Goal: Task Accomplishment & Management: Complete application form

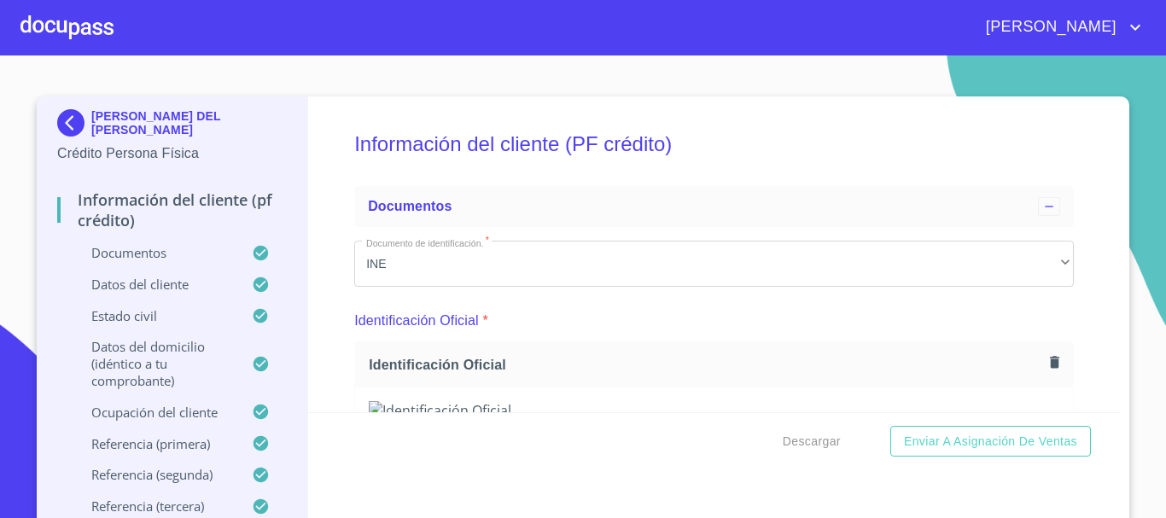
scroll to position [3756, 0]
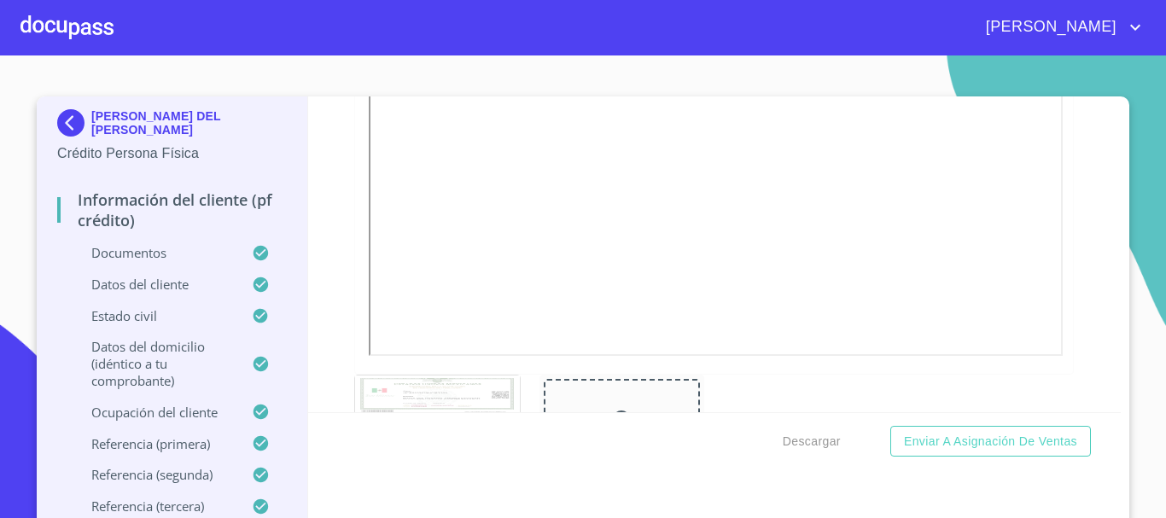
click at [89, 38] on div at bounding box center [66, 27] width 93 height 55
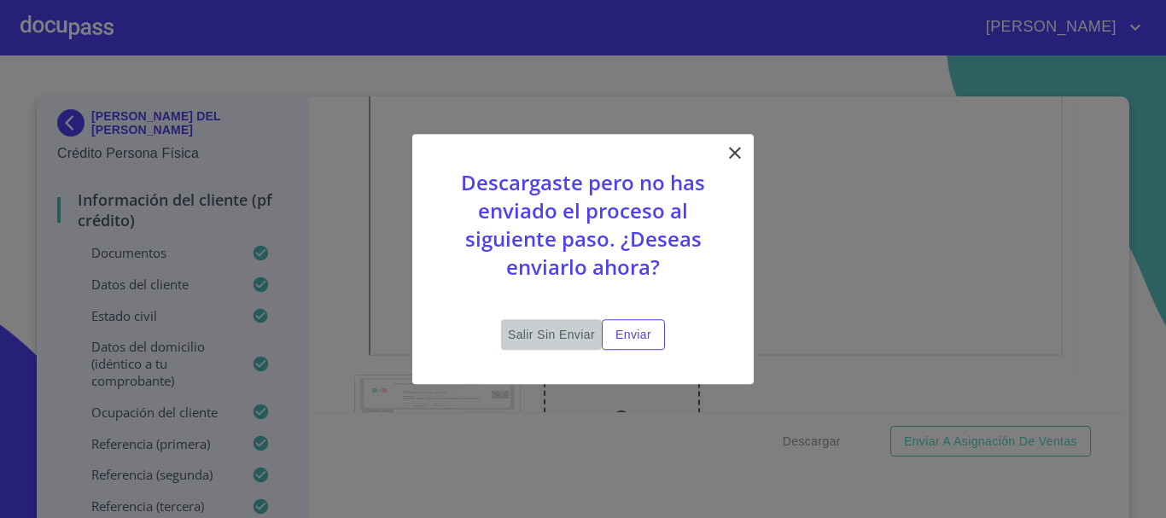
click at [535, 332] on span "Salir sin enviar" at bounding box center [551, 334] width 87 height 21
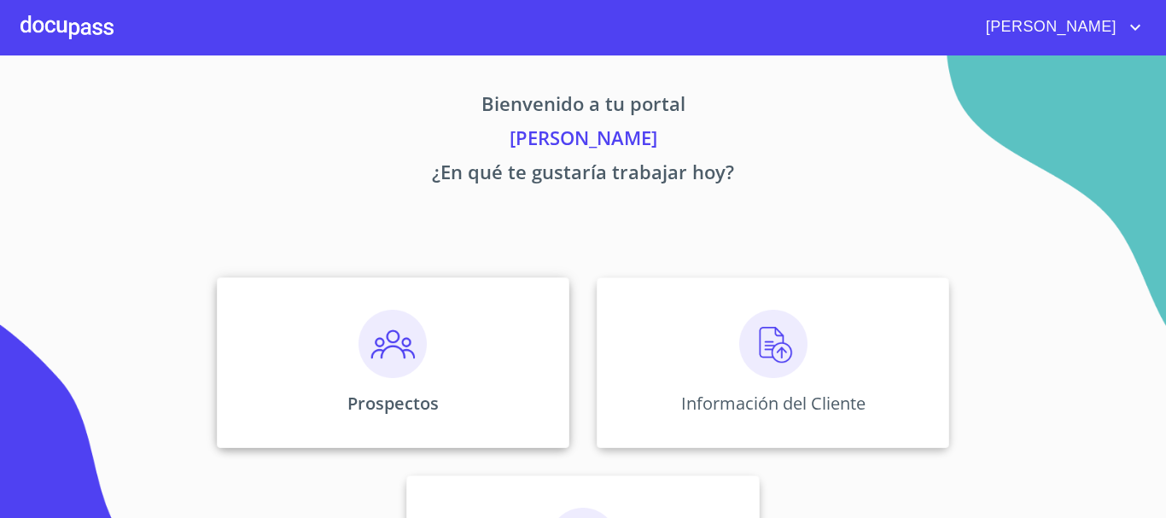
click at [369, 341] on img at bounding box center [393, 344] width 68 height 68
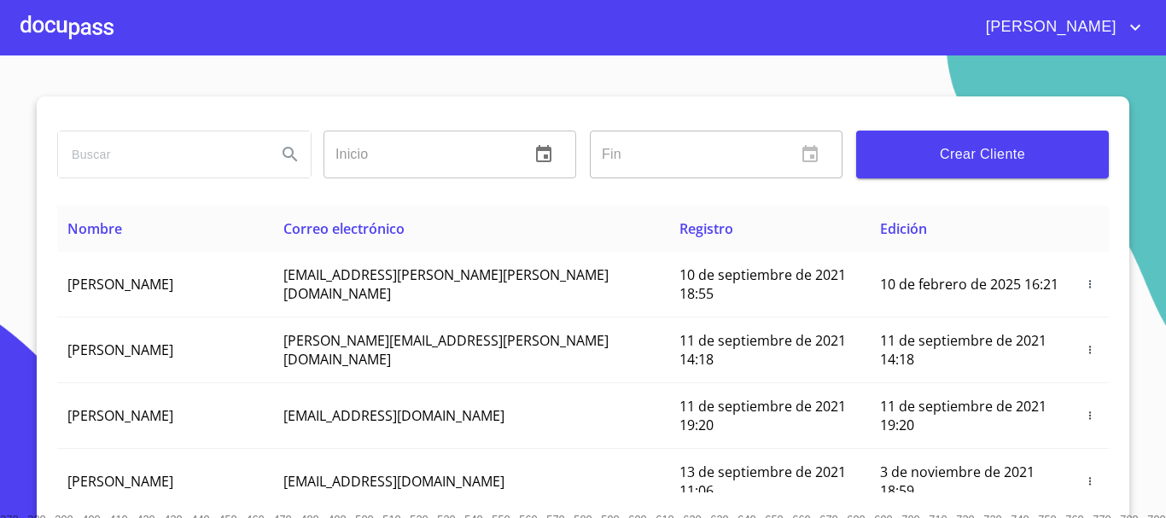
click at [189, 154] on input "search" at bounding box center [160, 154] width 205 height 46
type input "[PERSON_NAME]"
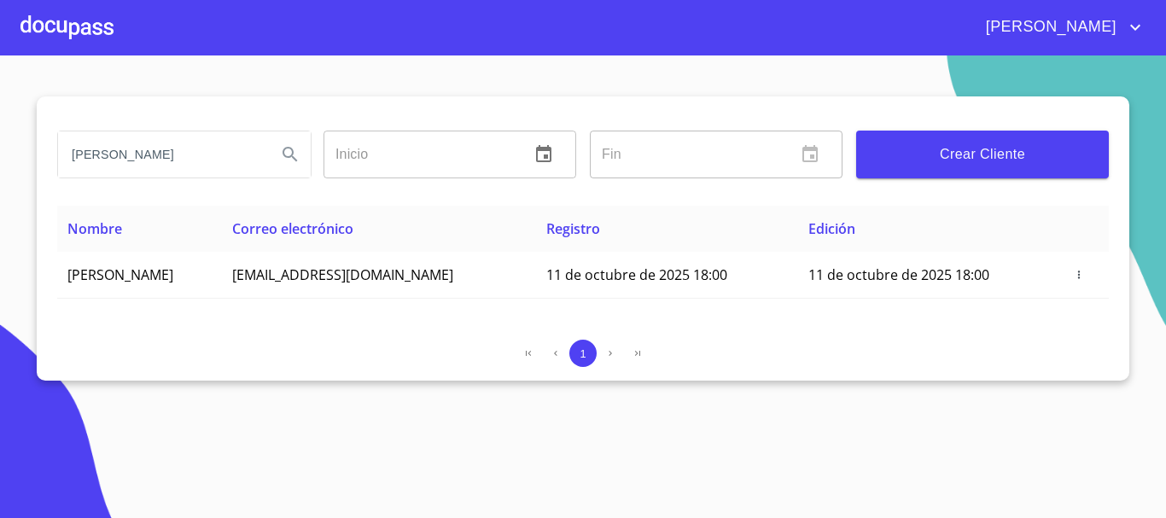
click at [80, 33] on div at bounding box center [66, 27] width 93 height 55
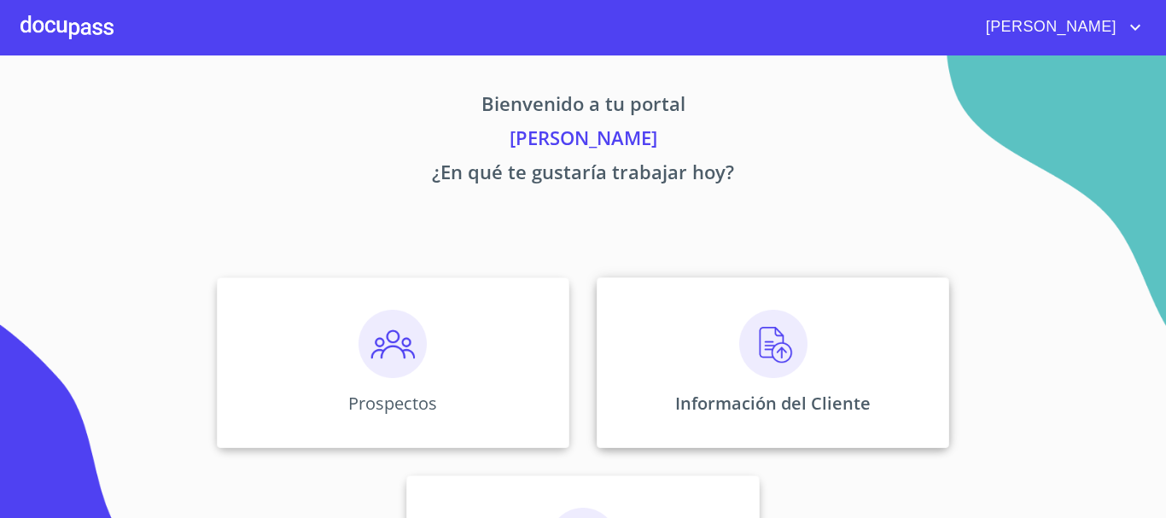
click at [751, 330] on img at bounding box center [773, 344] width 68 height 68
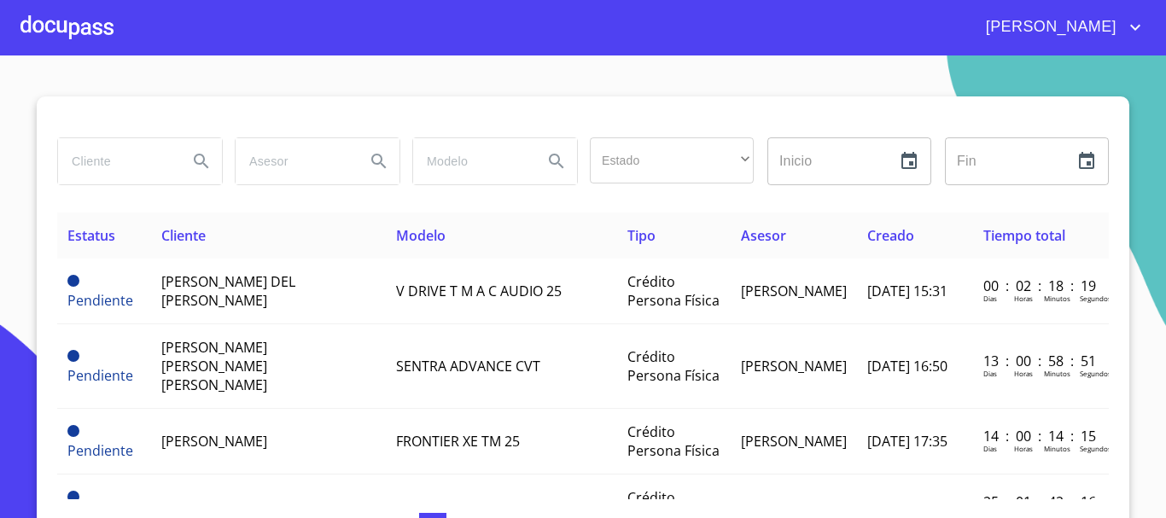
click at [147, 166] on input "search" at bounding box center [116, 161] width 116 height 46
type input "[PERSON_NAME]"
click at [208, 165] on button "Search" at bounding box center [201, 161] width 41 height 41
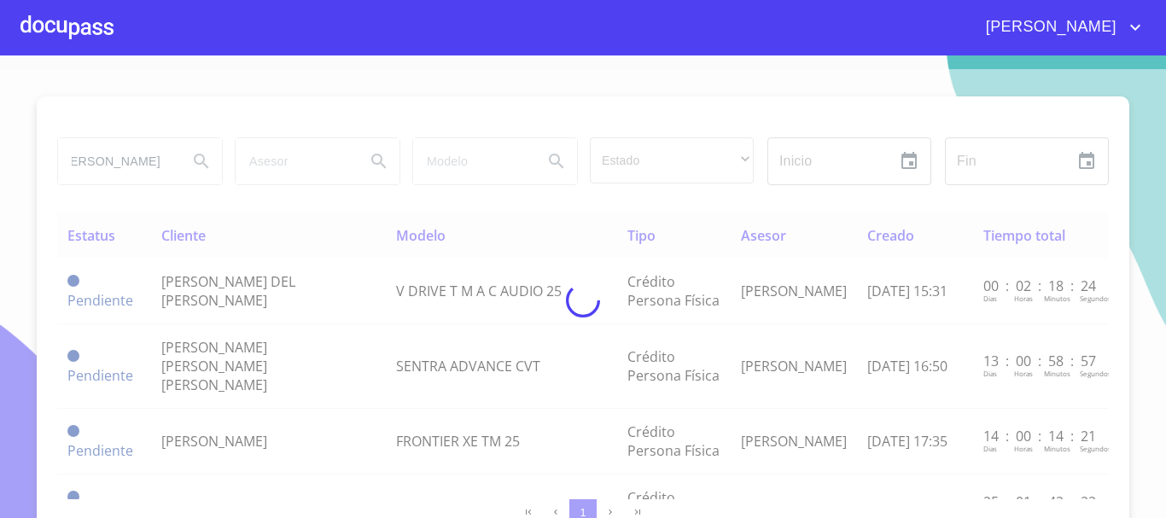
scroll to position [0, 0]
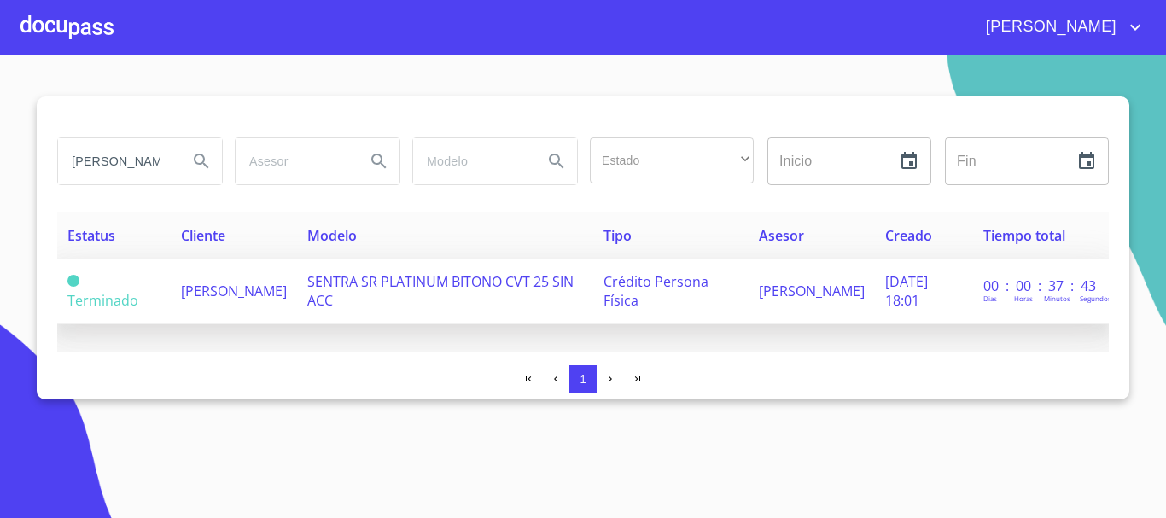
click at [215, 291] on span "[PERSON_NAME]" at bounding box center [234, 291] width 106 height 19
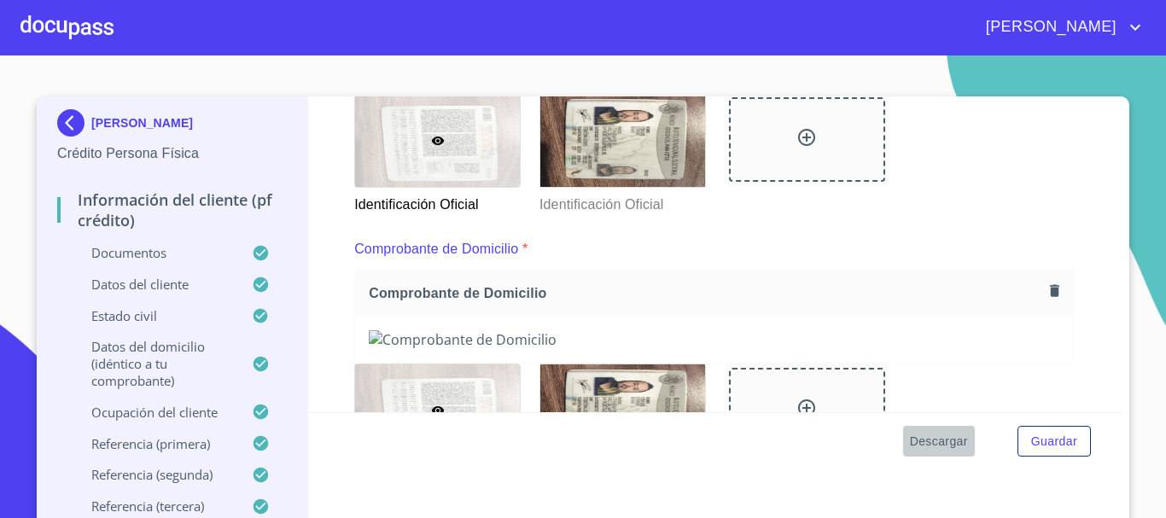
click at [941, 440] on span "Descargar" at bounding box center [939, 441] width 58 height 21
